Goal: Transaction & Acquisition: Subscribe to service/newsletter

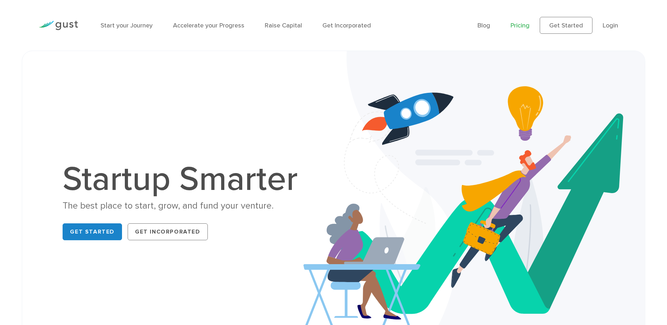
click at [520, 24] on link "Pricing" at bounding box center [519, 25] width 19 height 7
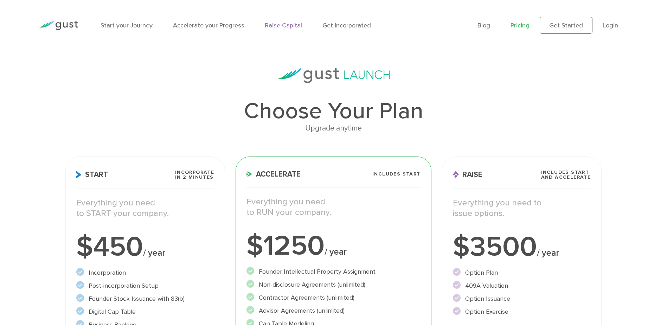
click at [277, 27] on link "Raise Capital" at bounding box center [283, 25] width 37 height 7
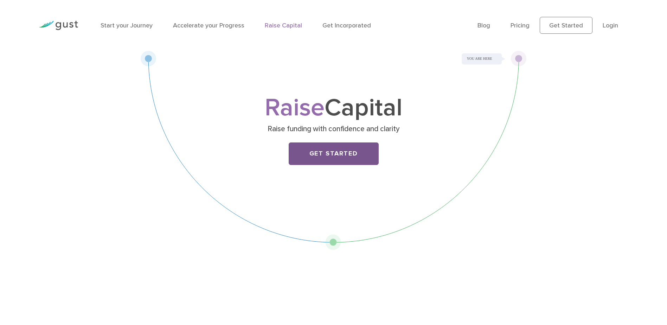
click at [326, 151] on link "Get Started" at bounding box center [333, 153] width 90 height 22
